Goal: Task Accomplishment & Management: Use online tool/utility

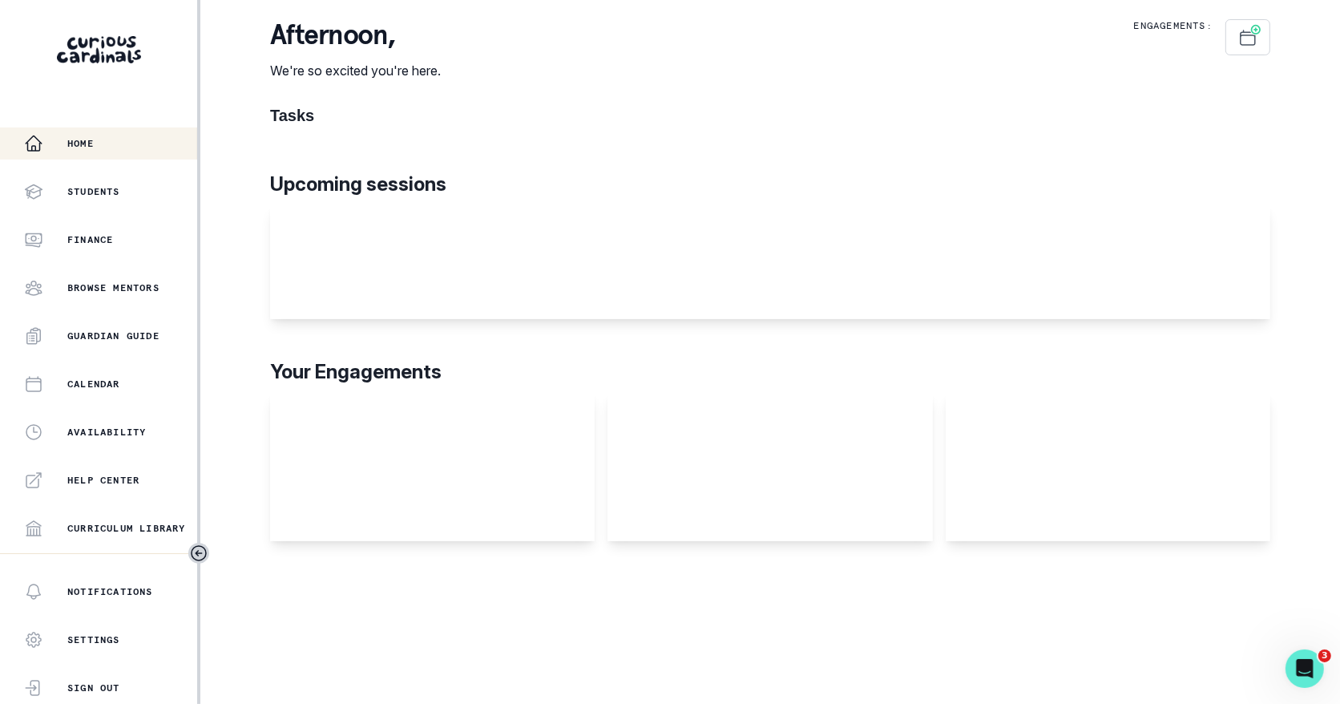
scroll to position [279, 0]
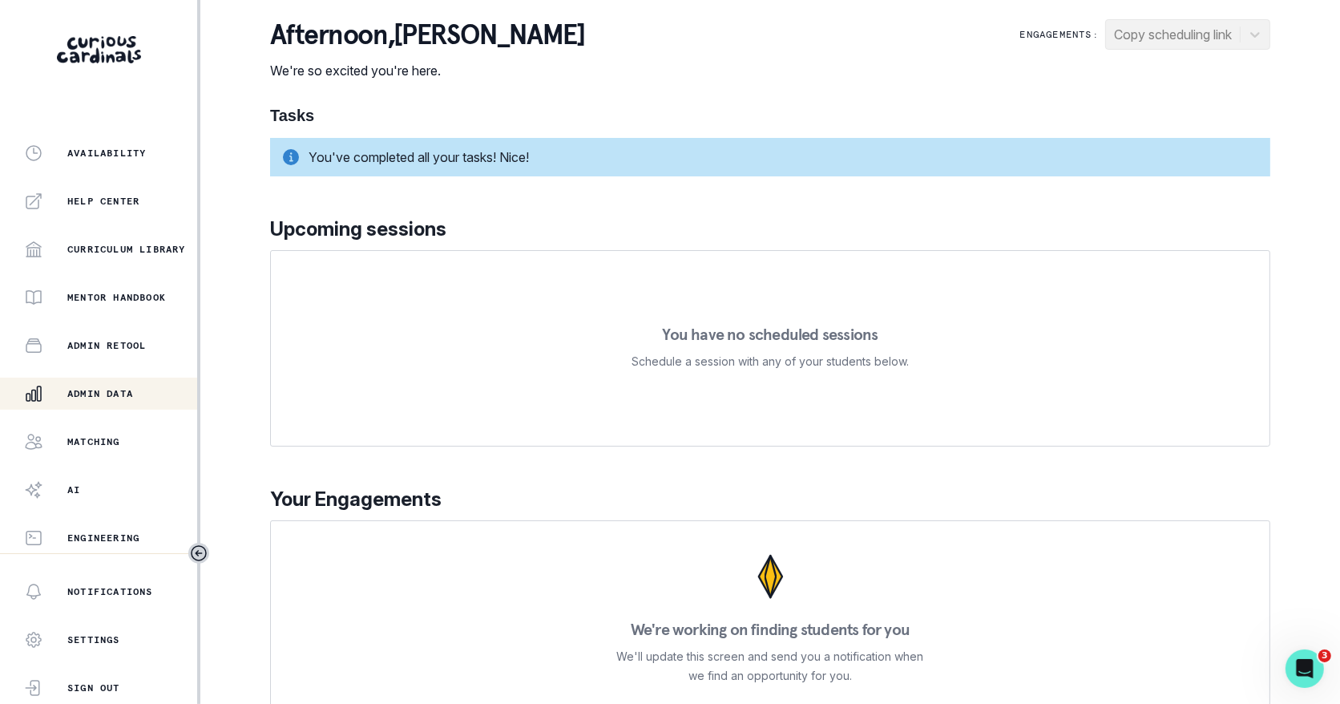
click at [116, 406] on button "Admin Data" at bounding box center [98, 393] width 197 height 32
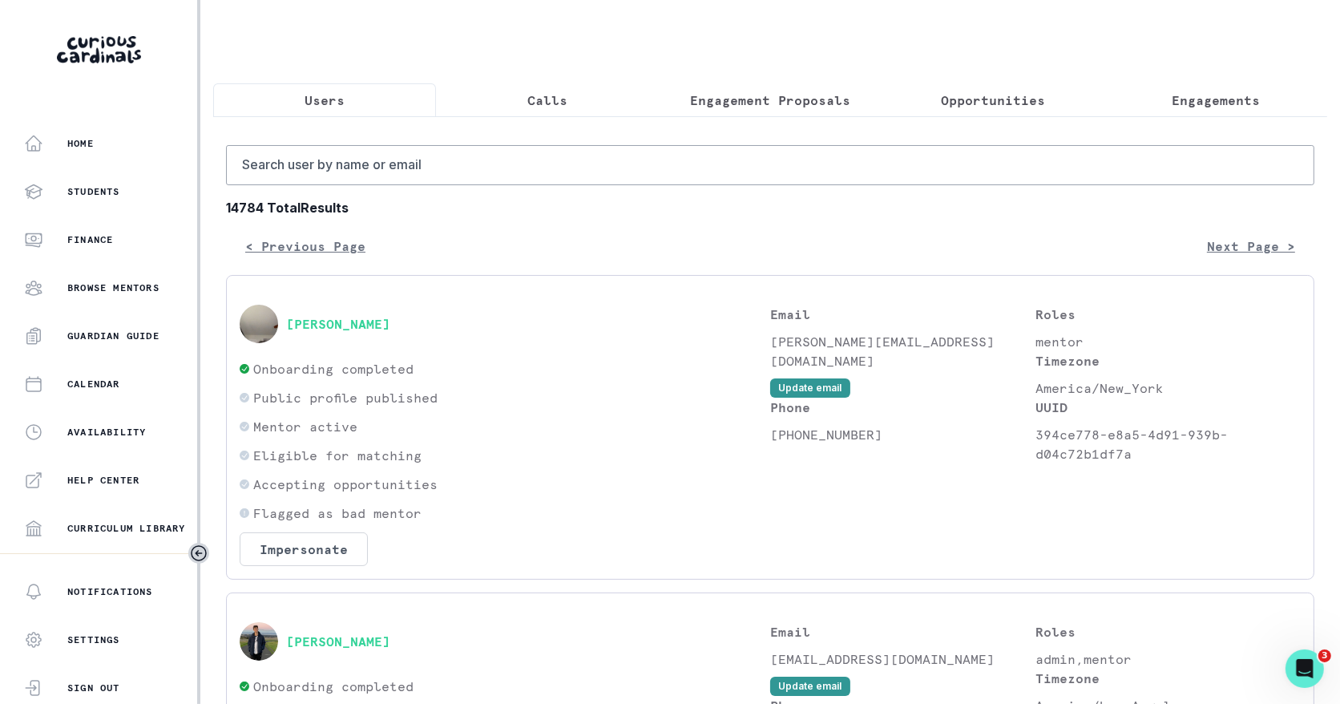
click at [726, 103] on p "Engagement Proposals" at bounding box center [770, 100] width 160 height 19
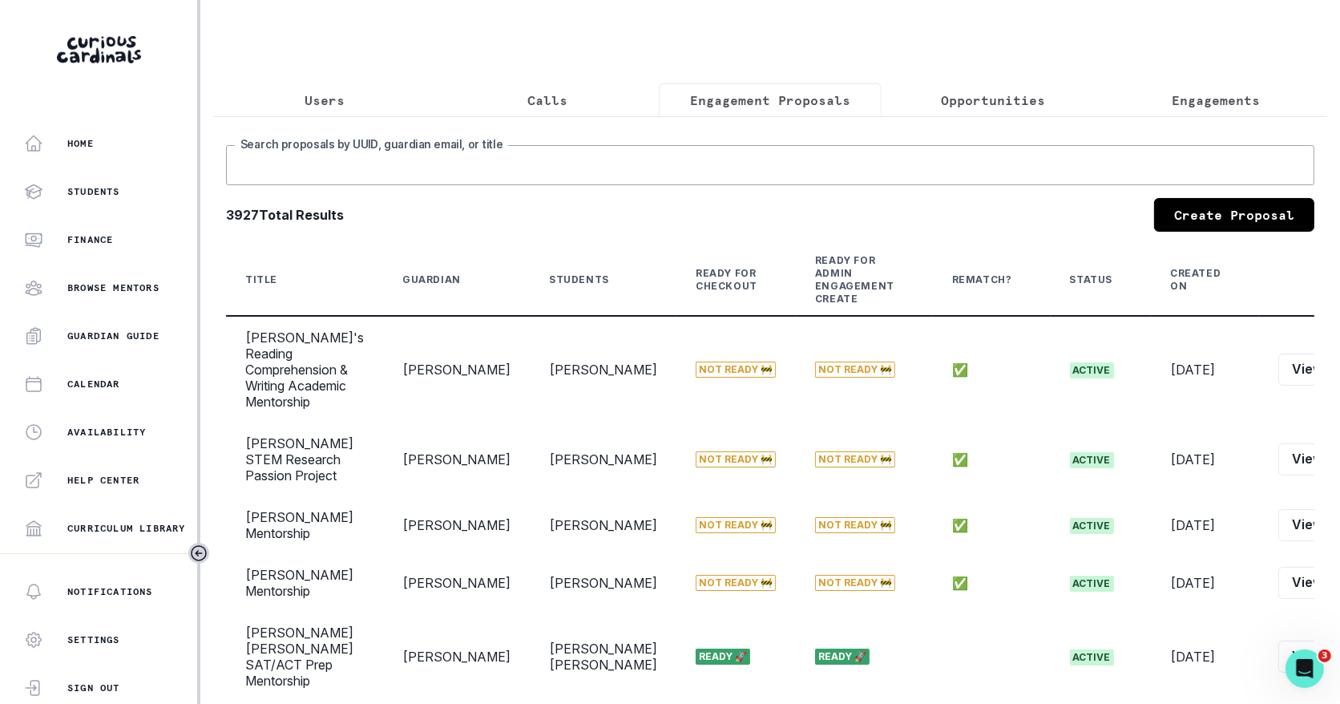
click at [619, 173] on input "Search proposals by UUID, guardian email, or title" at bounding box center [770, 165] width 1088 height 40
type input "conservation"
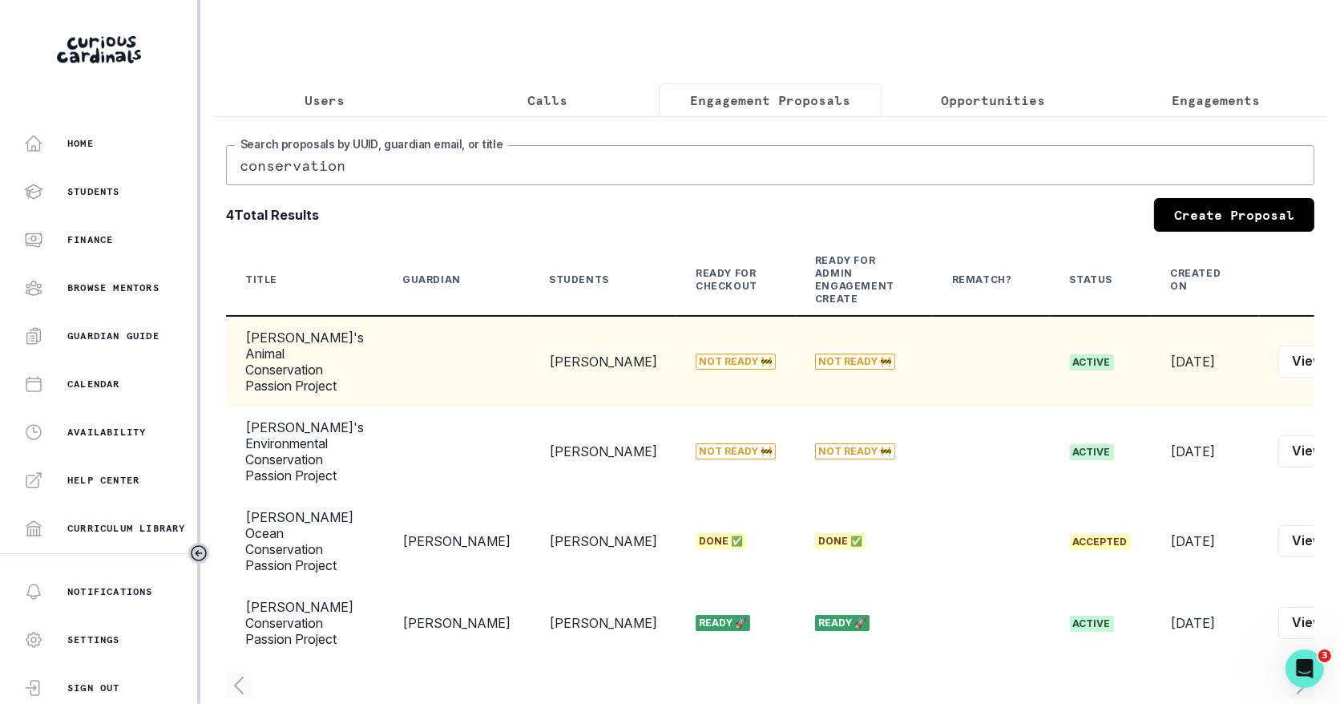
scroll to position [0, 13]
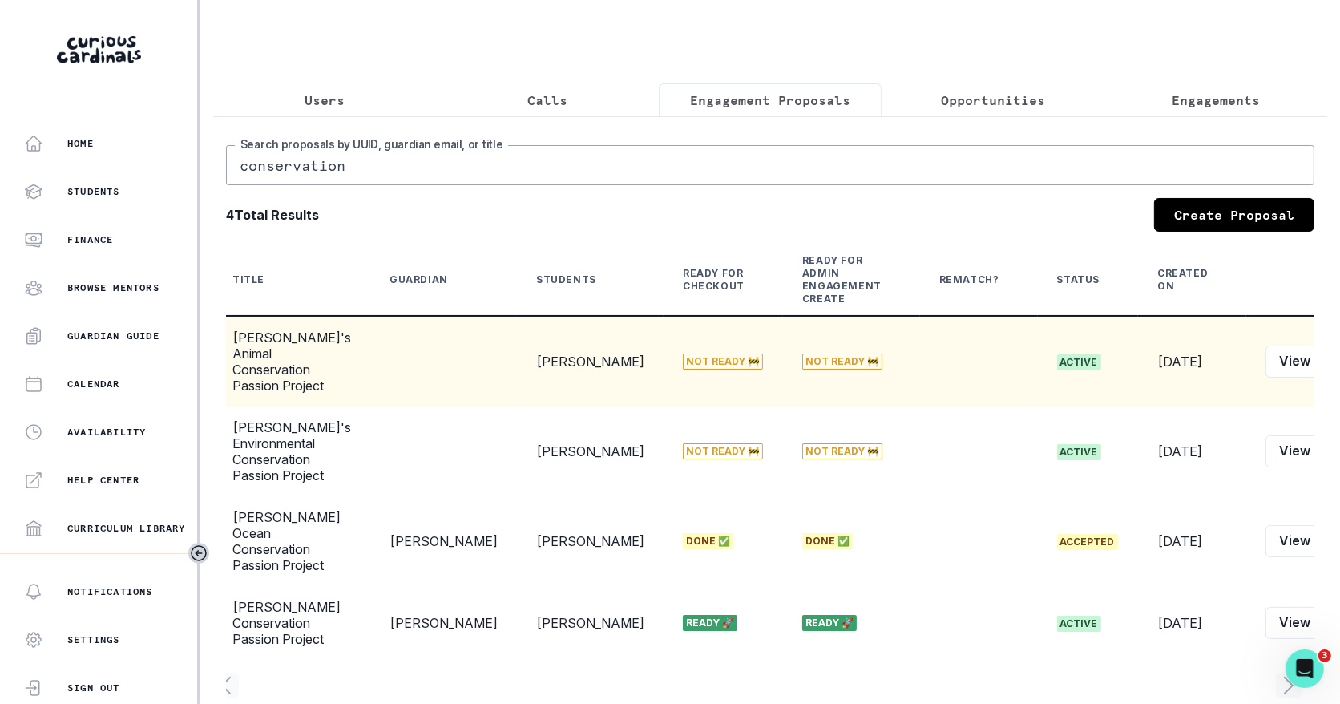
click at [1323, 366] on button "Edit" at bounding box center [1348, 361] width 50 height 32
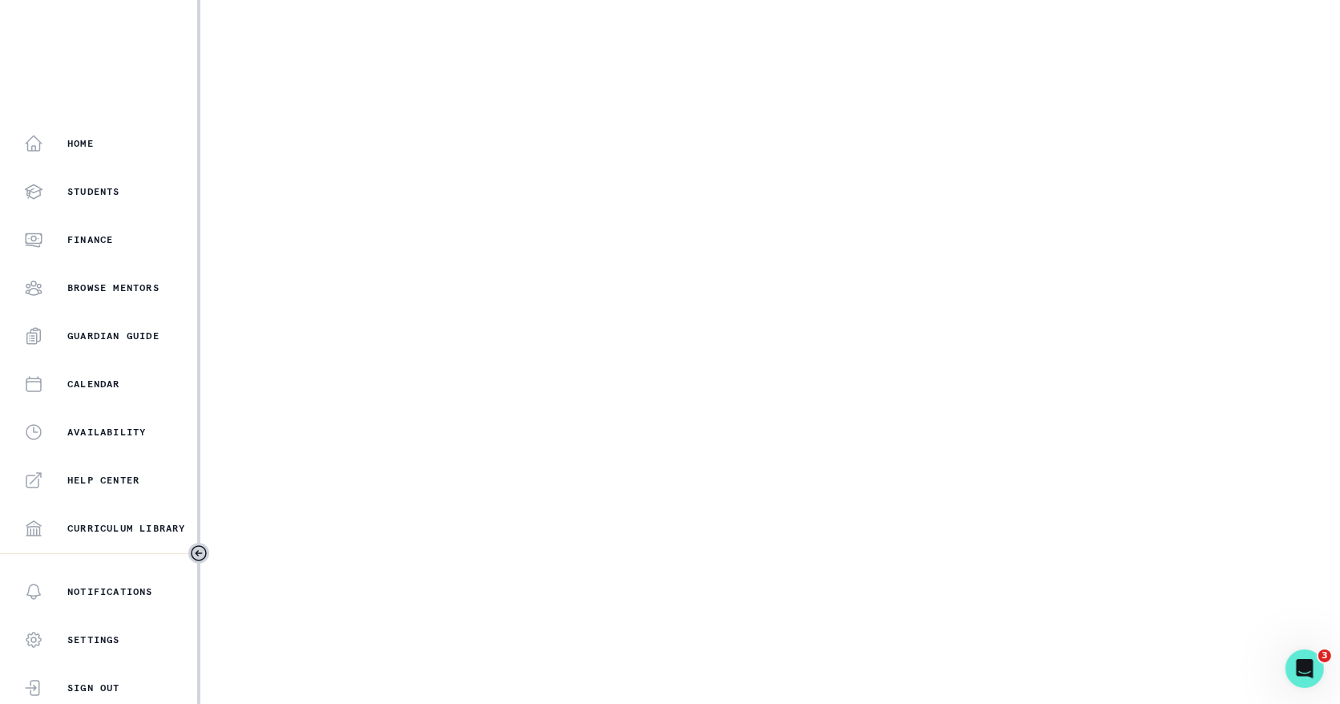
select select "5dcde038-cb98-49d9-8119-499a098a35d2"
select select "6591dae9-db86-4757-ab20-aa92a4164755"
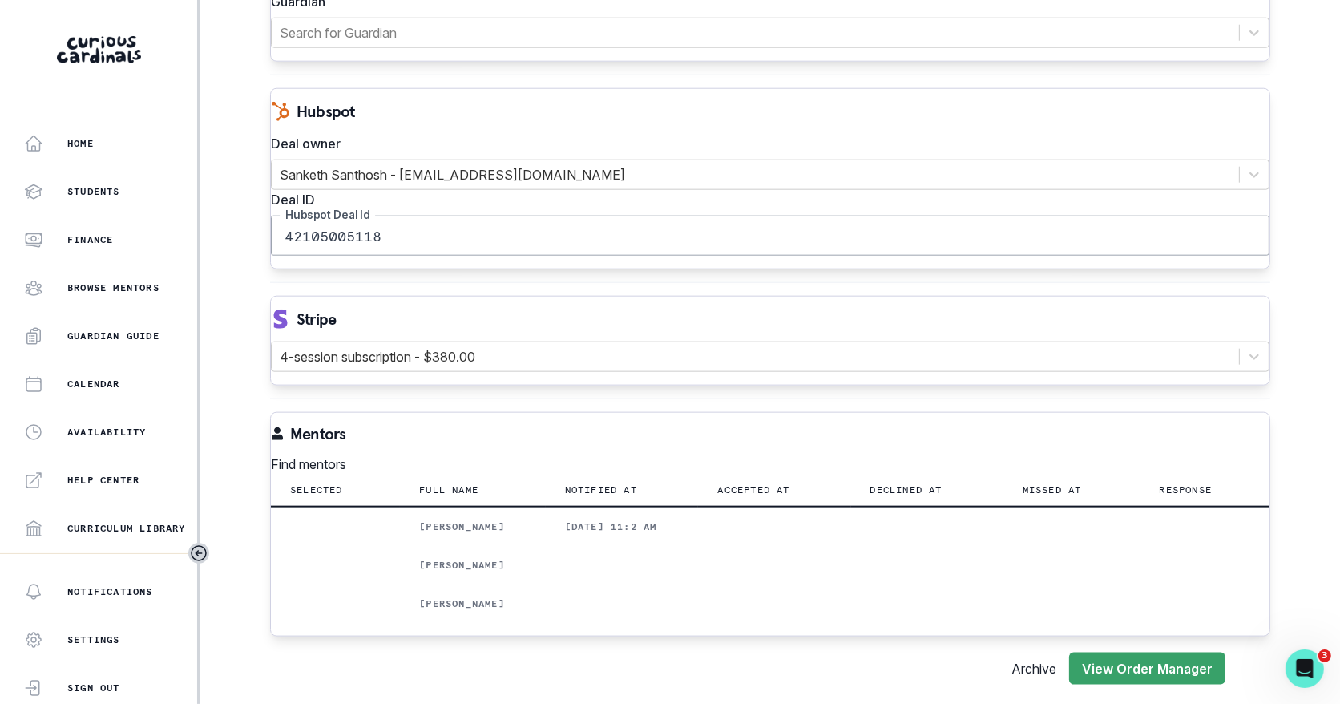
scroll to position [1835, 0]
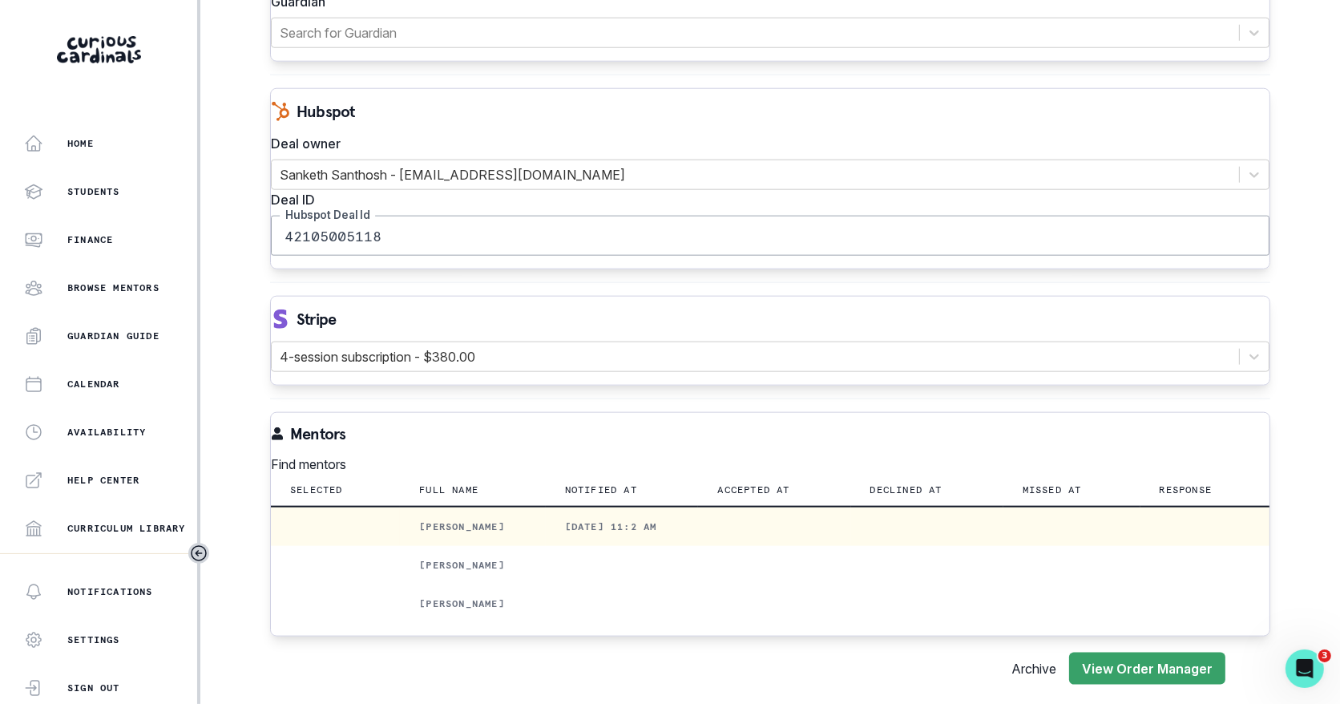
click at [449, 520] on p "[PERSON_NAME]" at bounding box center [472, 526] width 107 height 13
copy p "[PERSON_NAME]"
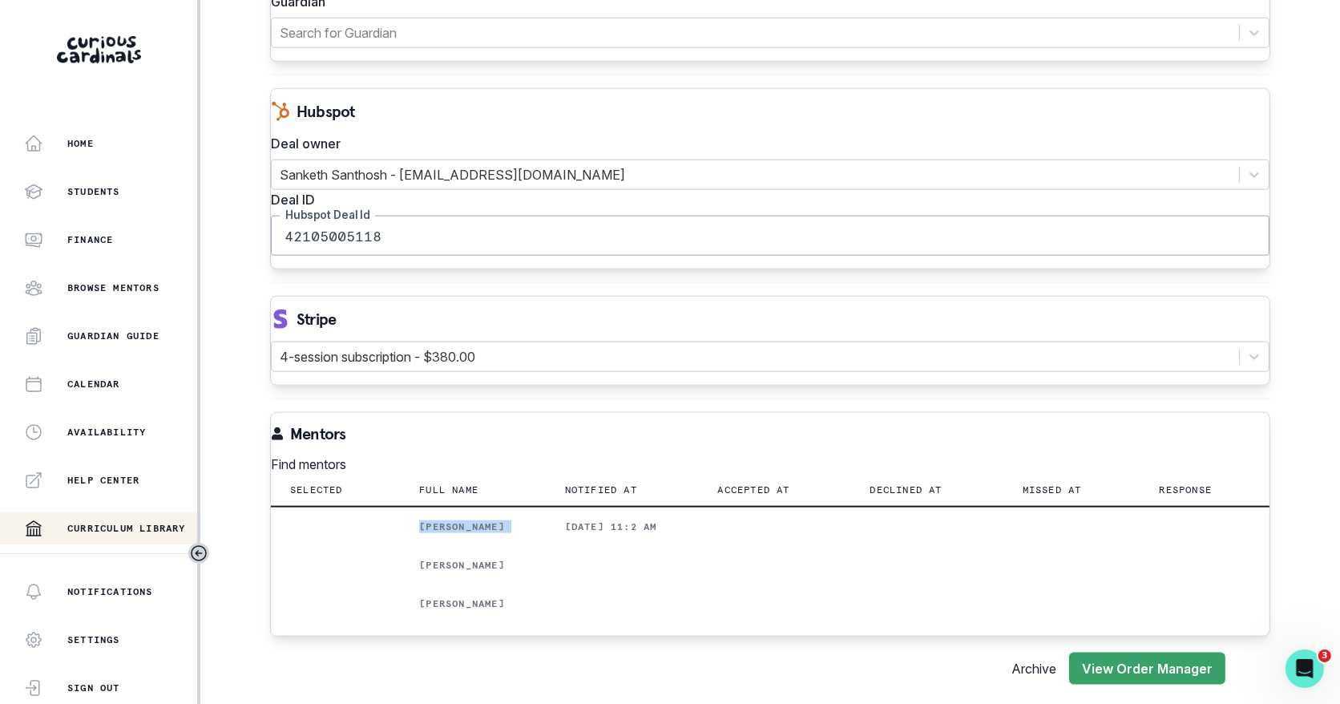
scroll to position [279, 0]
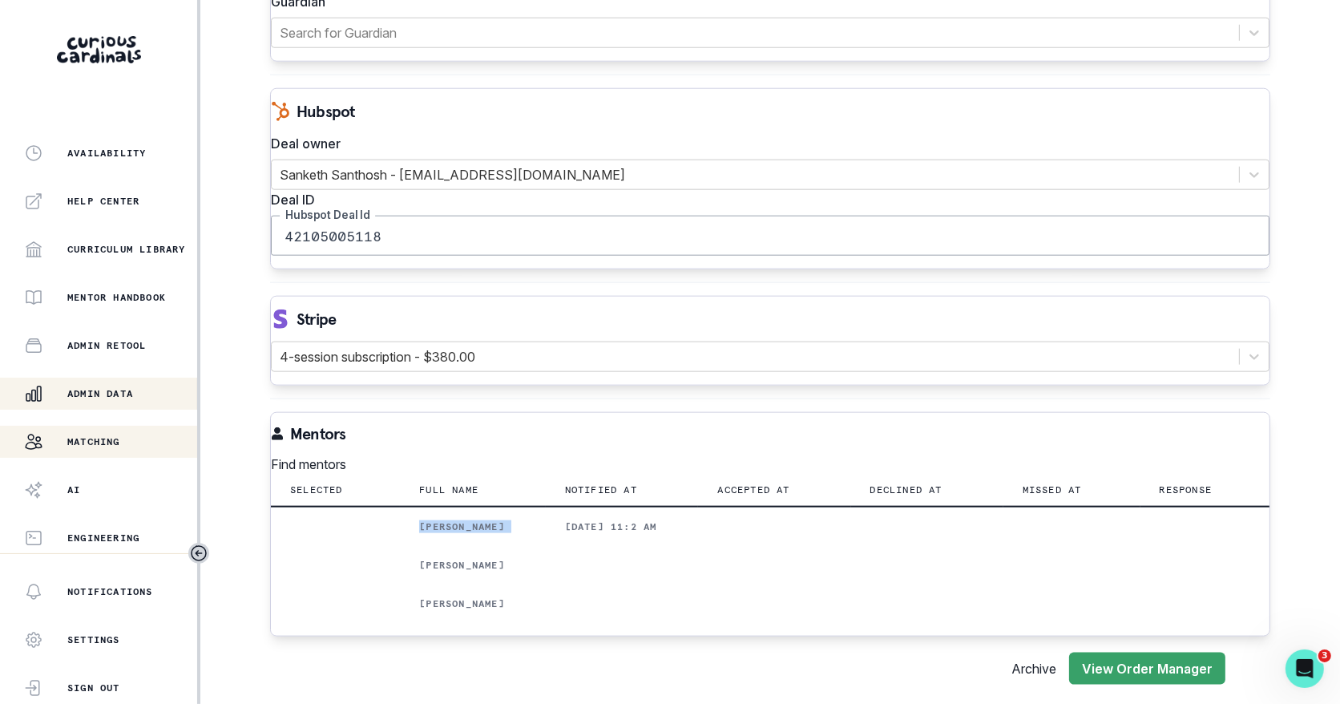
click at [127, 446] on div "Matching" at bounding box center [110, 441] width 173 height 19
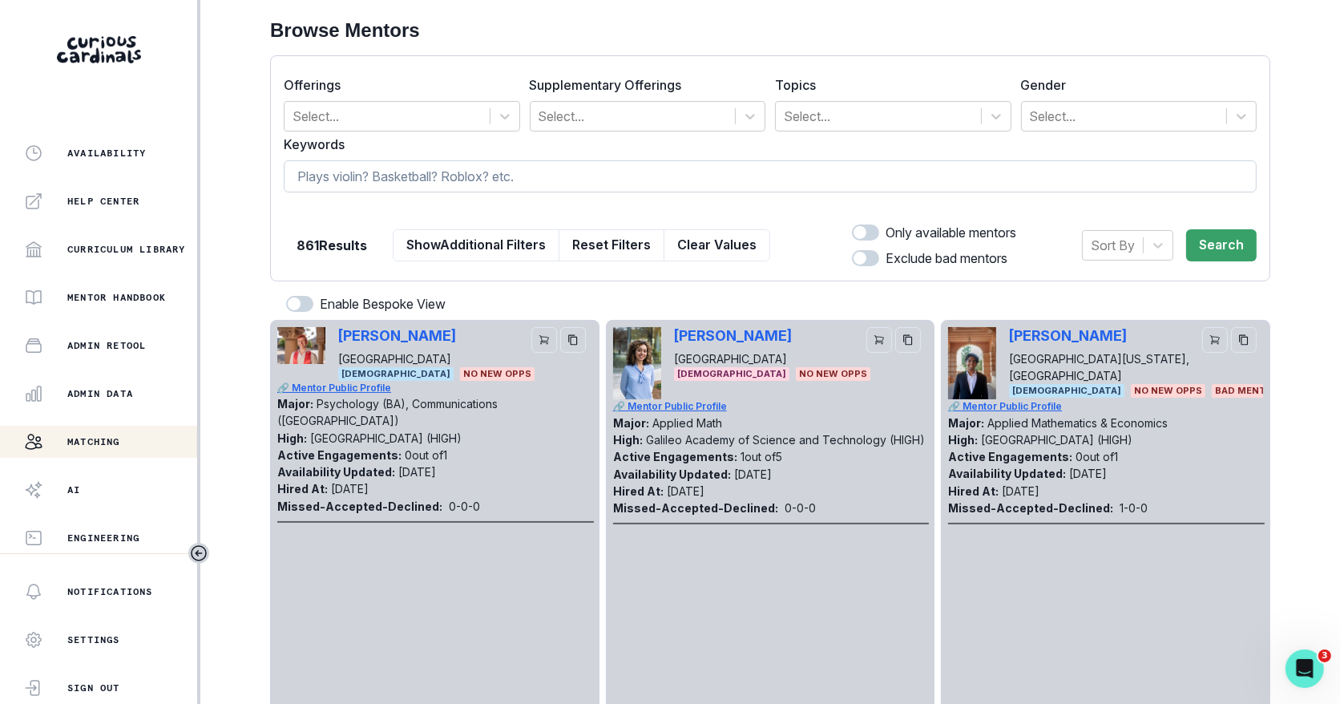
click at [458, 172] on input at bounding box center [770, 176] width 973 height 32
paste input "[PERSON_NAME]"
type input "[PERSON_NAME]\"
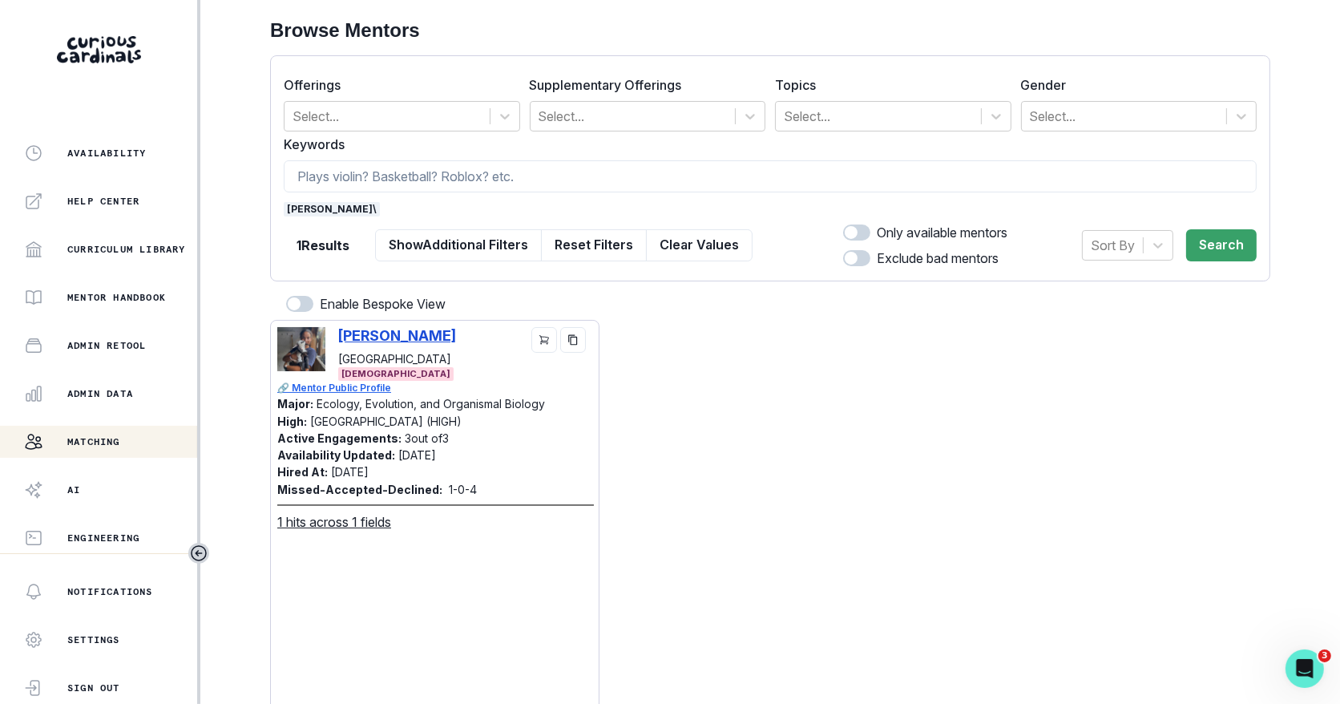
click at [365, 327] on p "[PERSON_NAME]" at bounding box center [397, 335] width 118 height 17
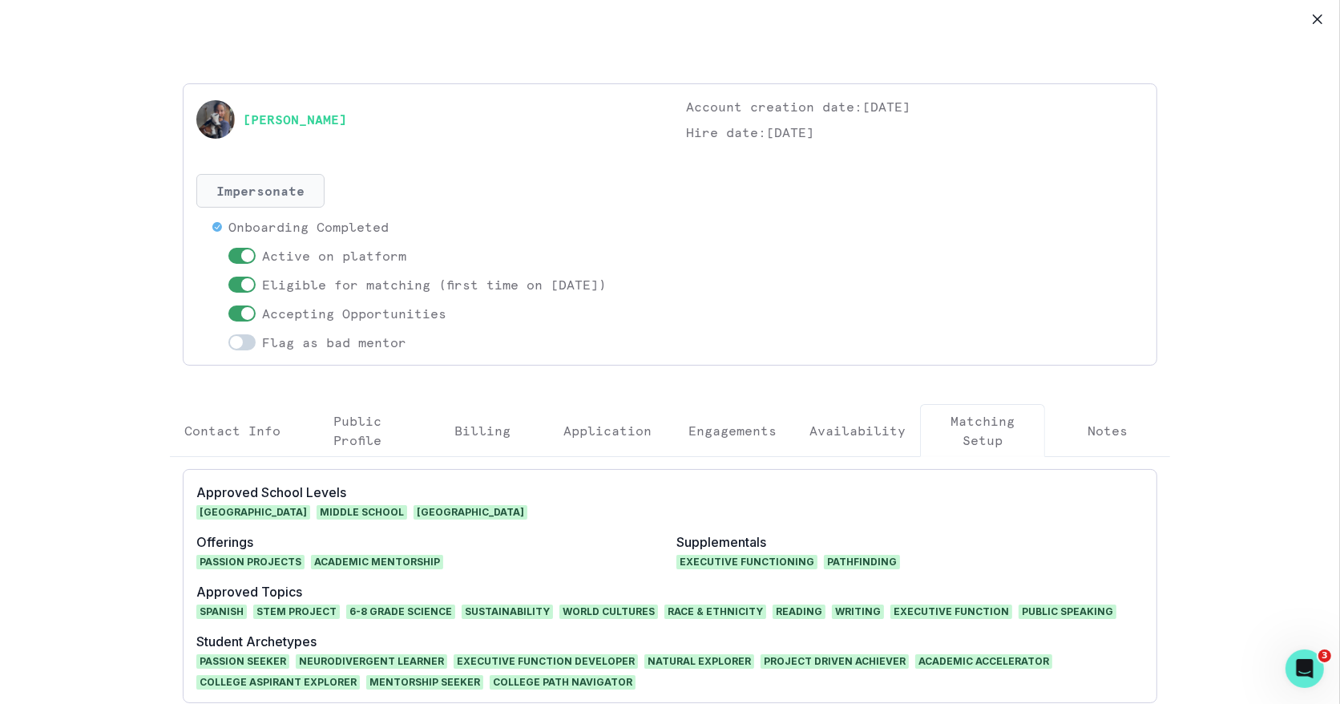
click at [265, 195] on button "Impersonate" at bounding box center [260, 191] width 128 height 34
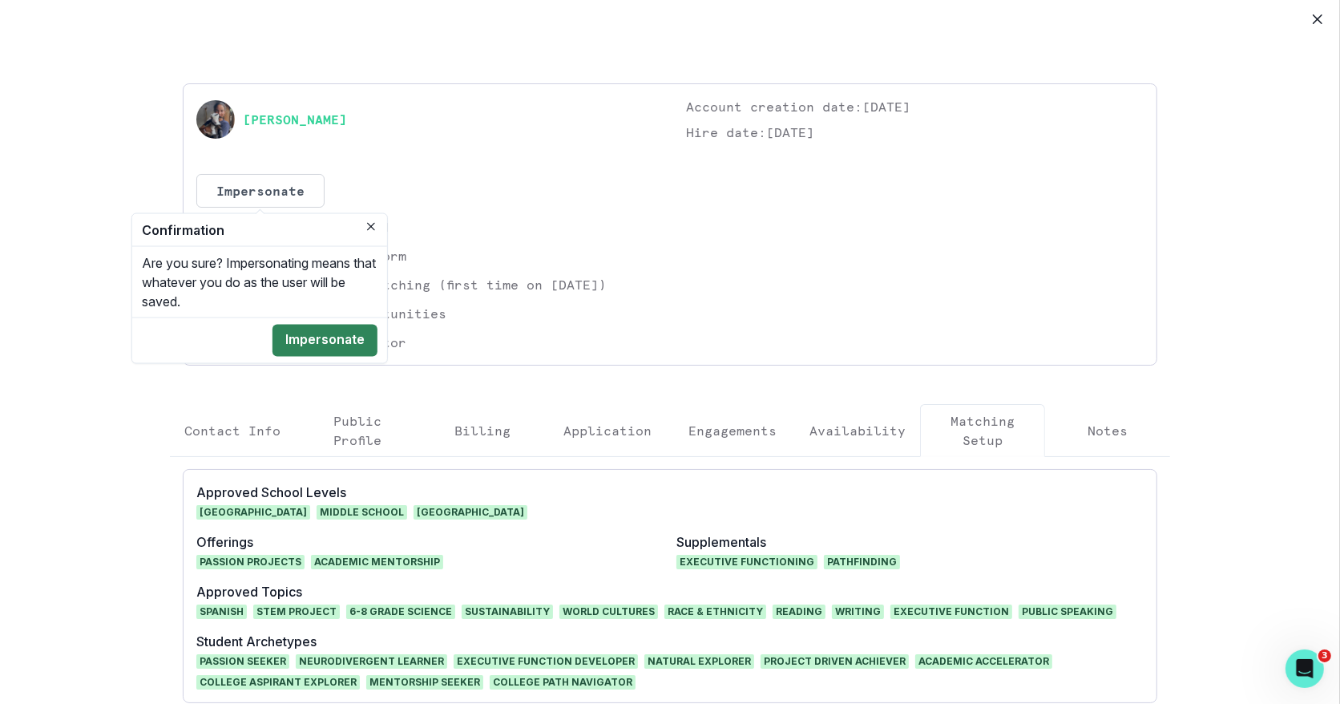
click at [352, 339] on button "Impersonate" at bounding box center [324, 341] width 105 height 32
